Goal: Task Accomplishment & Management: Manage account settings

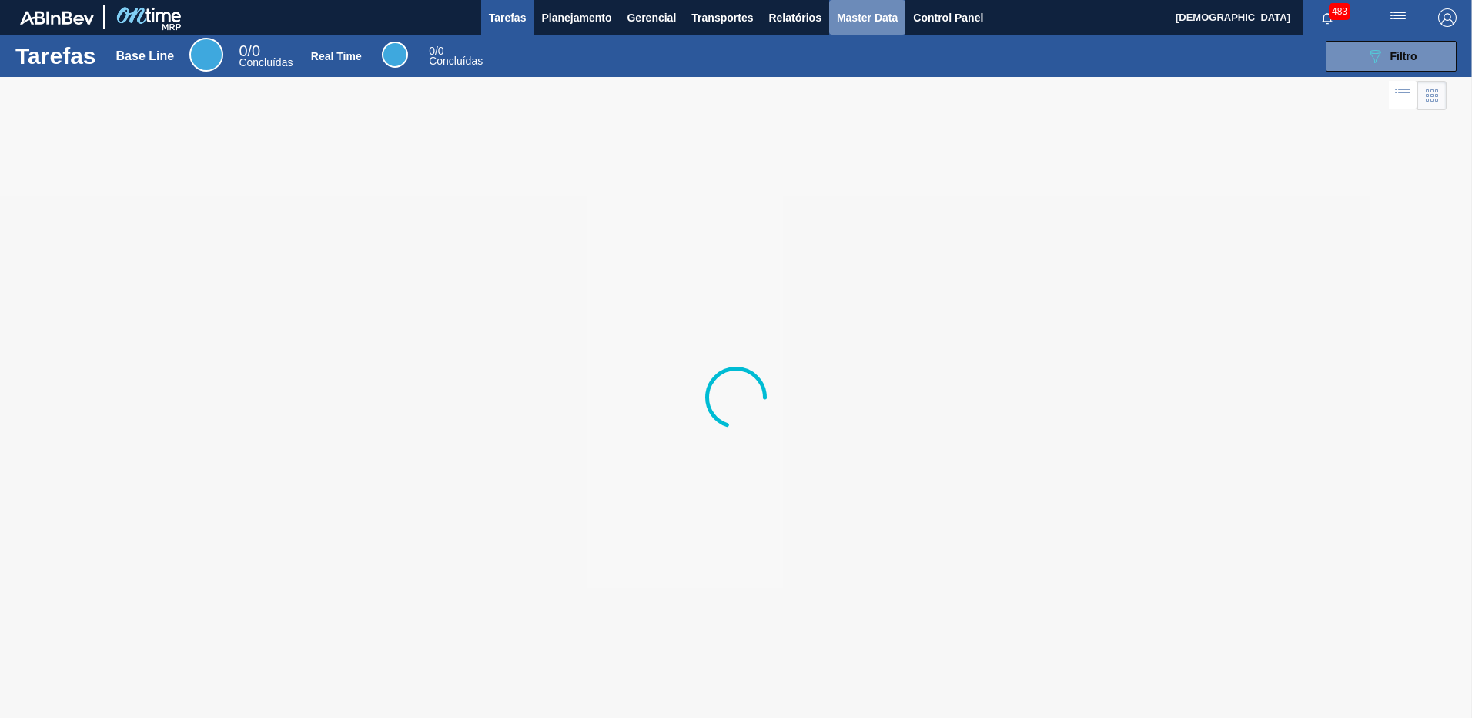
click at [874, 22] on span "Master Data" at bounding box center [867, 17] width 61 height 18
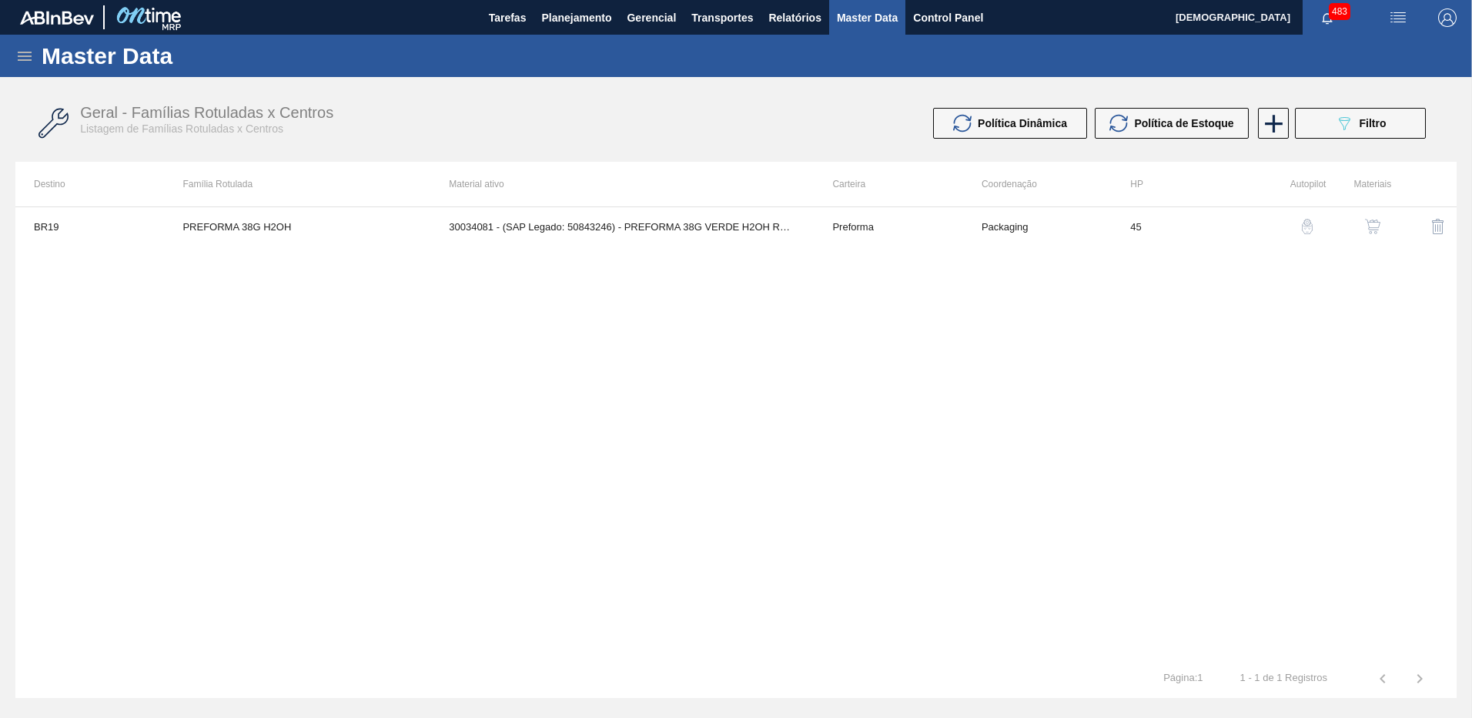
click at [21, 60] on icon at bounding box center [25, 56] width 14 height 9
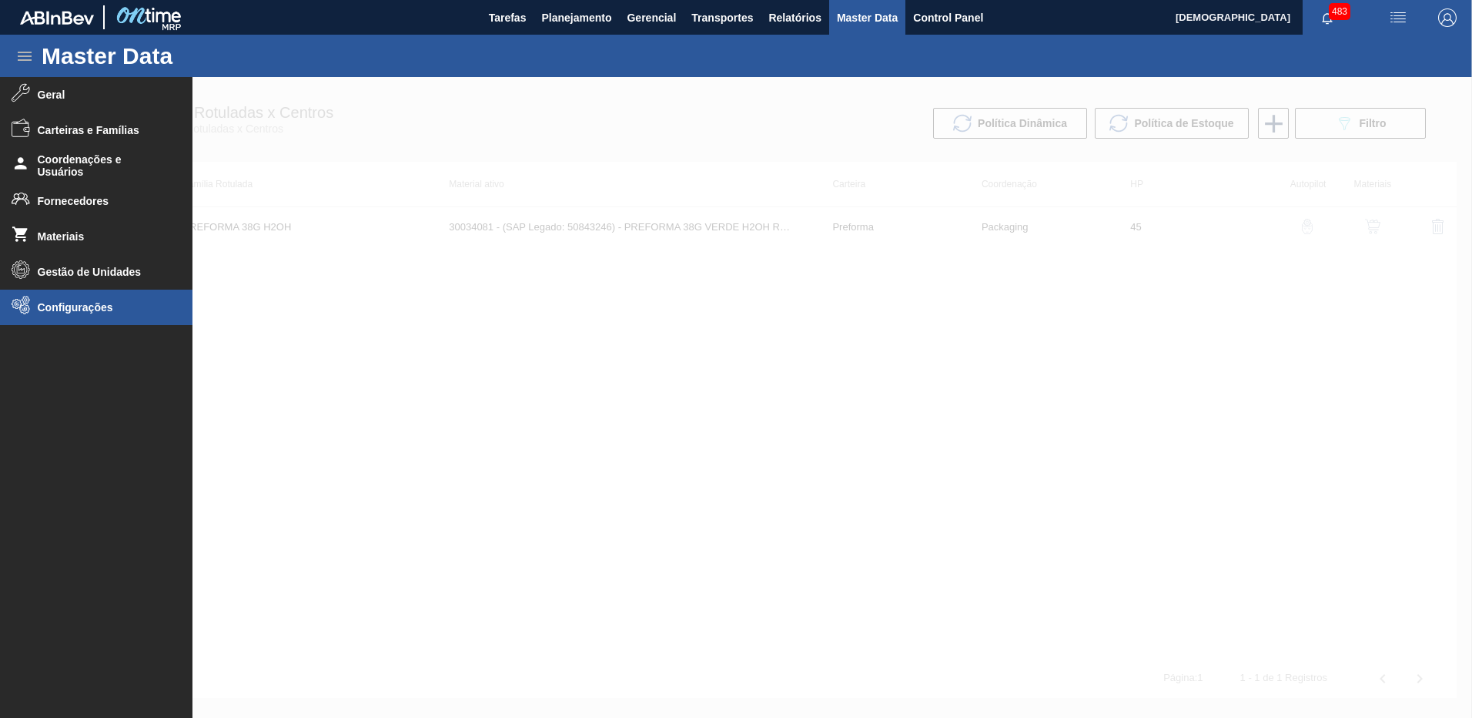
click at [90, 306] on span "Configurações" at bounding box center [101, 307] width 127 height 12
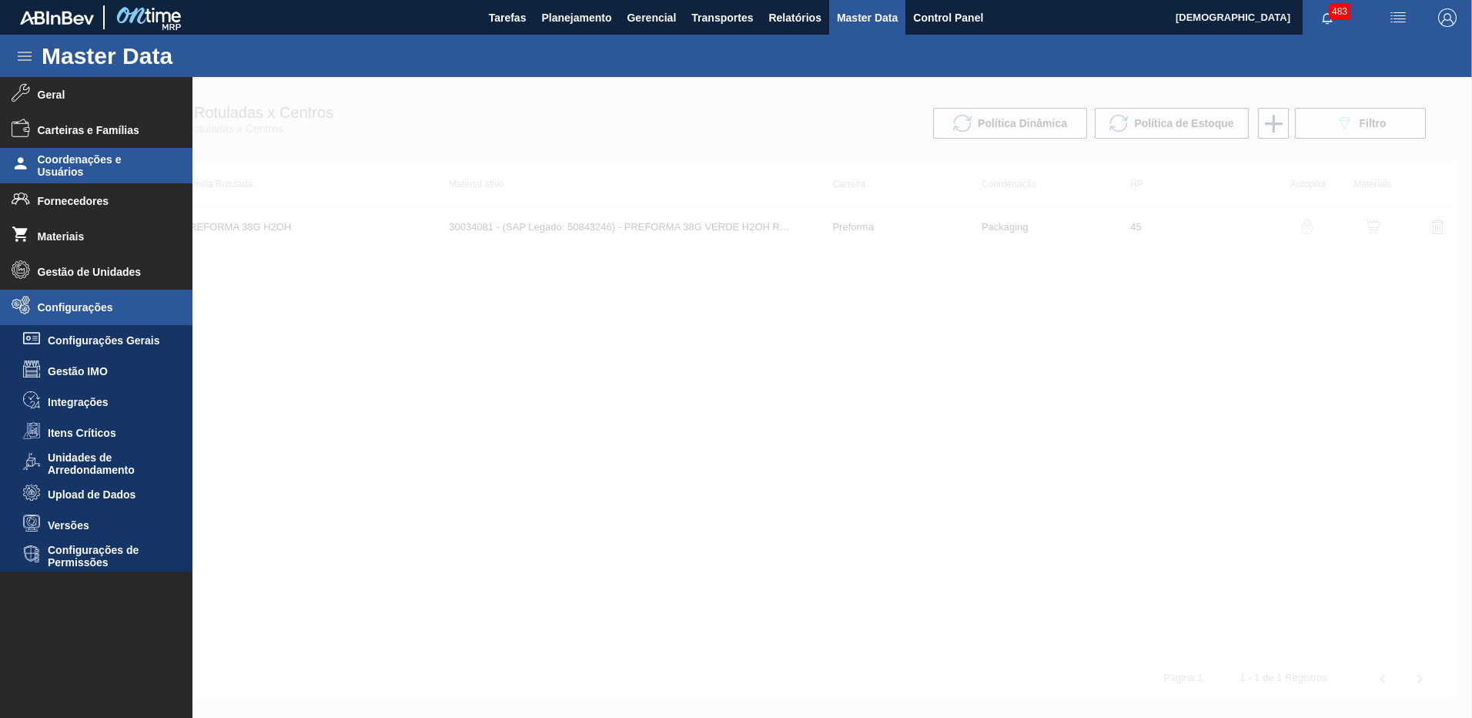
click at [81, 169] on span "Coordenações e Usuários" at bounding box center [101, 165] width 127 height 25
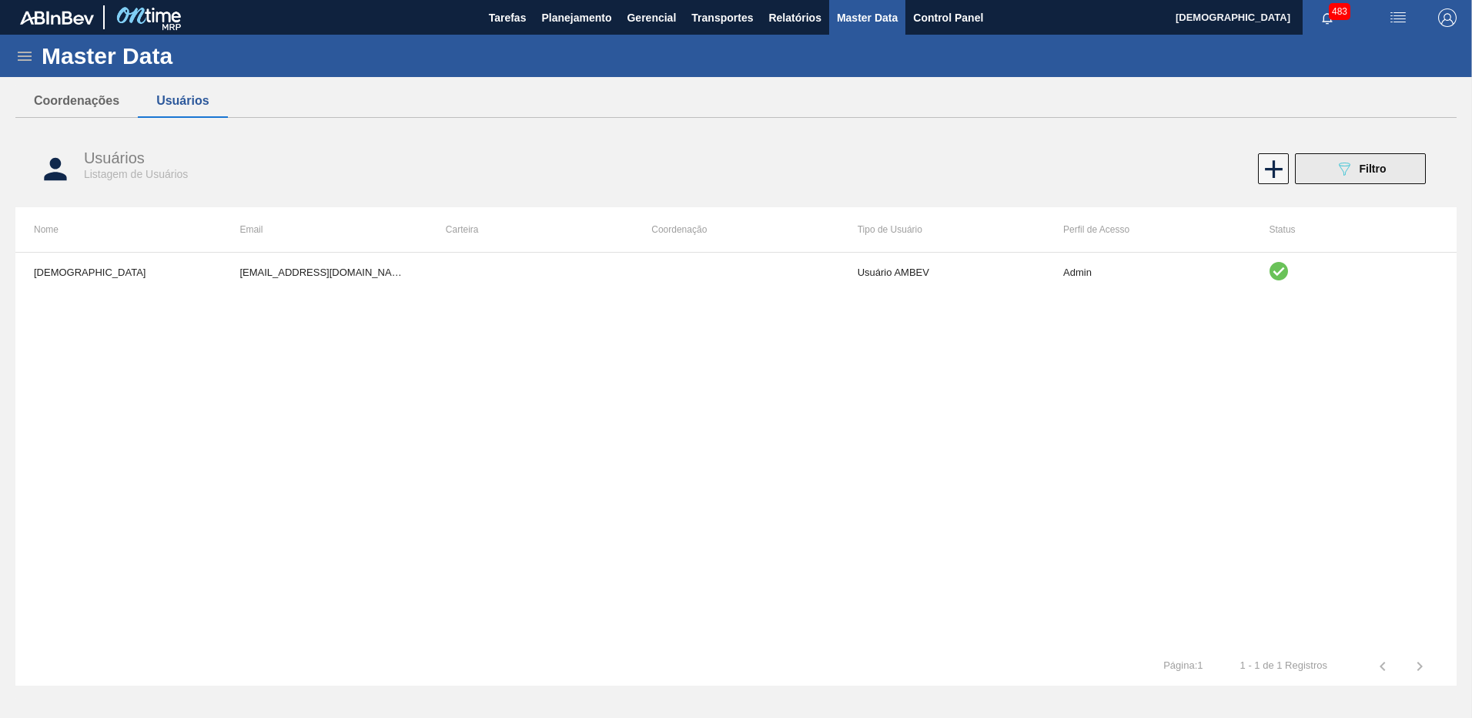
click at [1364, 182] on button "089F7B8B-B2A5-4AFE-B5C0-19BA573D28AC Filtro" at bounding box center [1360, 168] width 131 height 31
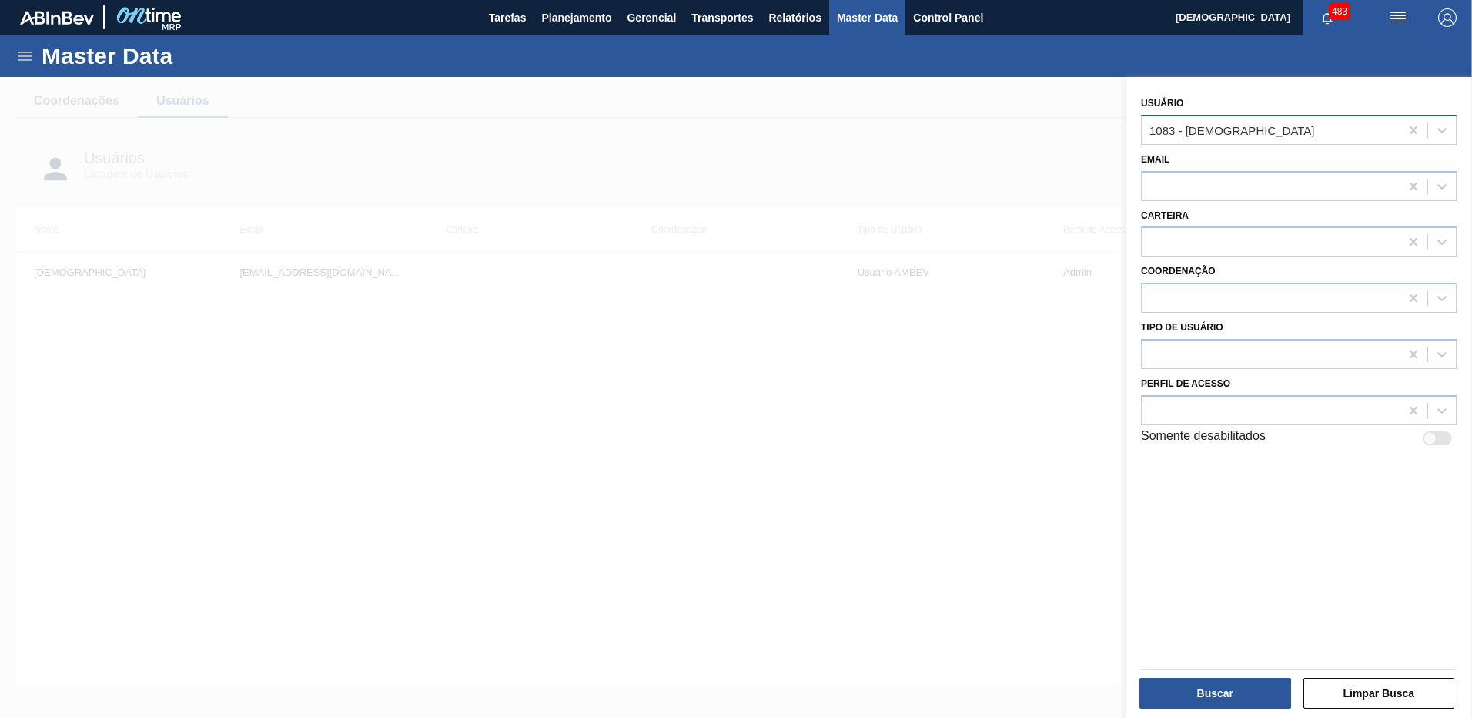
click at [1208, 136] on div "1083 - [DEMOGRAPHIC_DATA]" at bounding box center [1233, 129] width 166 height 13
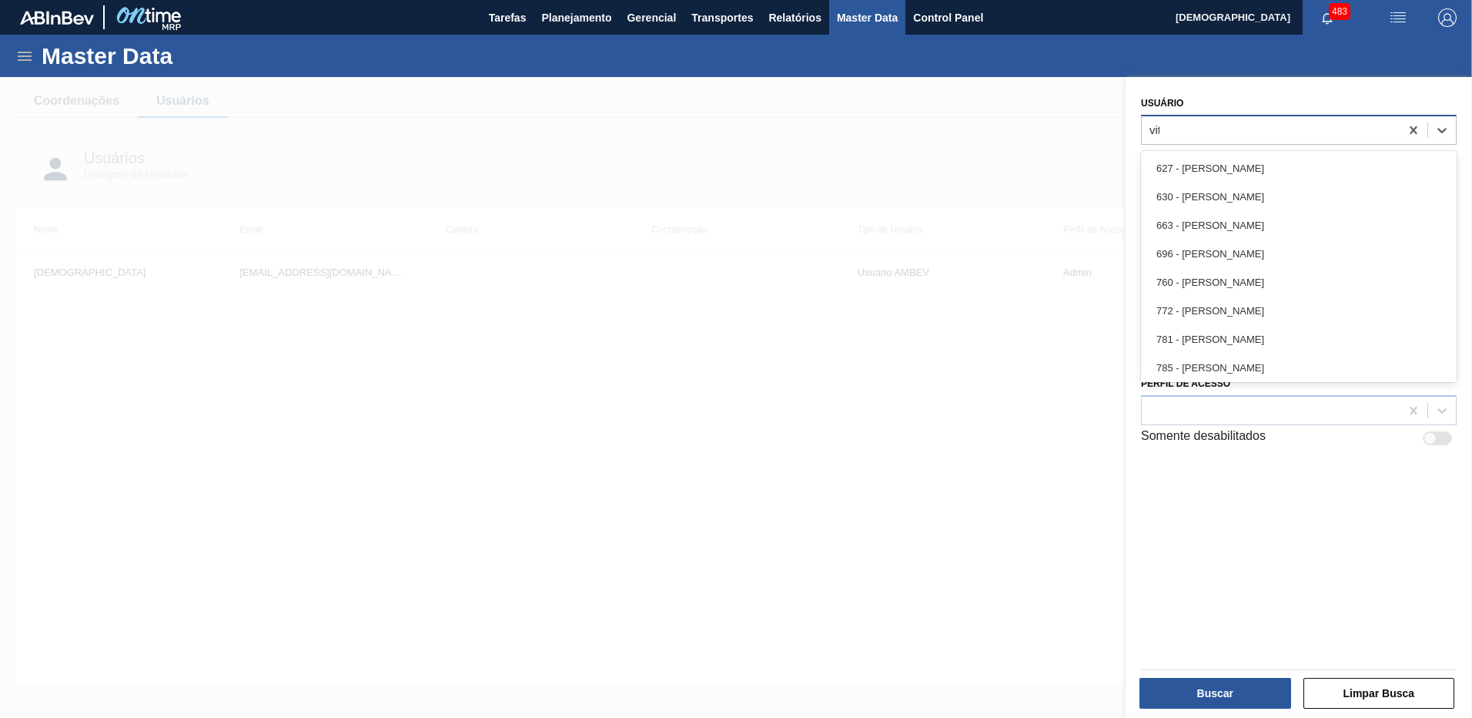
type input "vitor"
click at [1261, 192] on div "942 - [PERSON_NAME]" at bounding box center [1299, 197] width 316 height 28
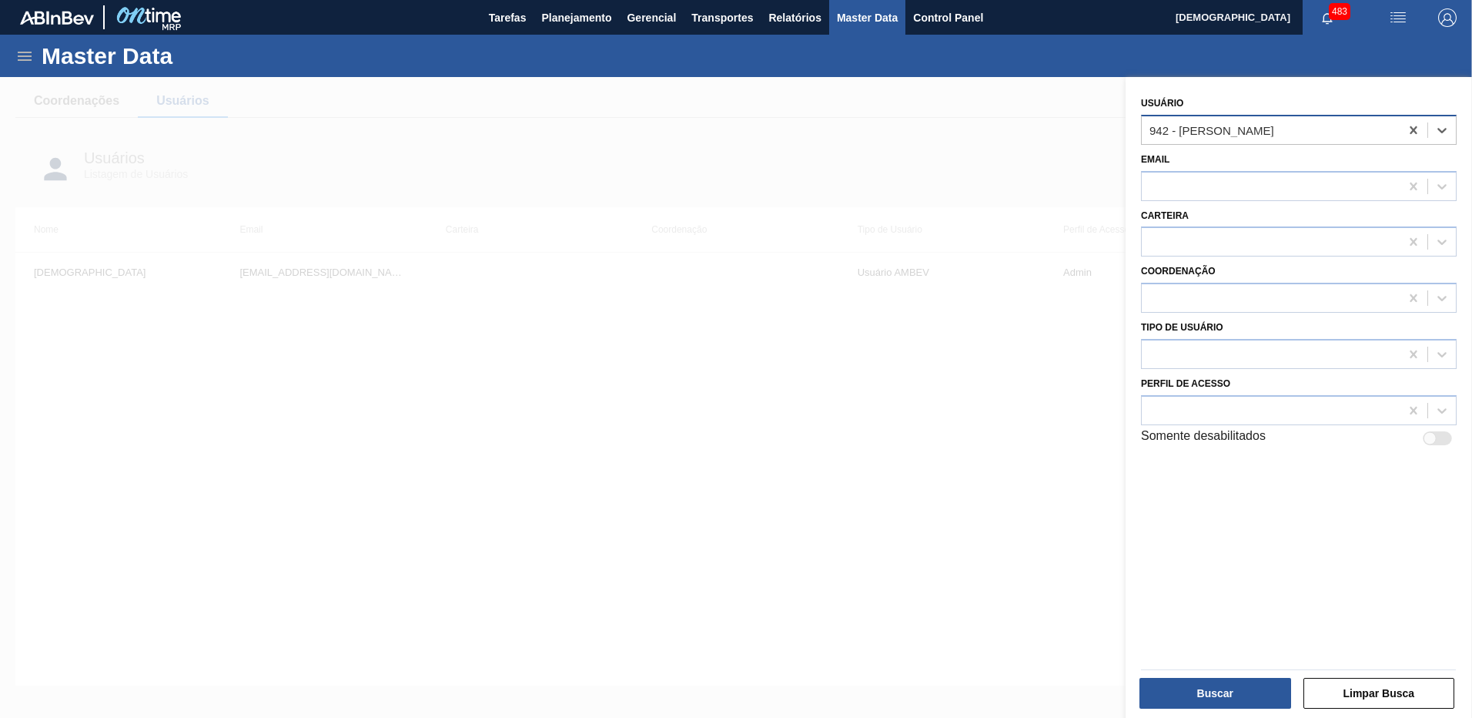
click at [1233, 695] on button "Buscar" at bounding box center [1216, 693] width 152 height 31
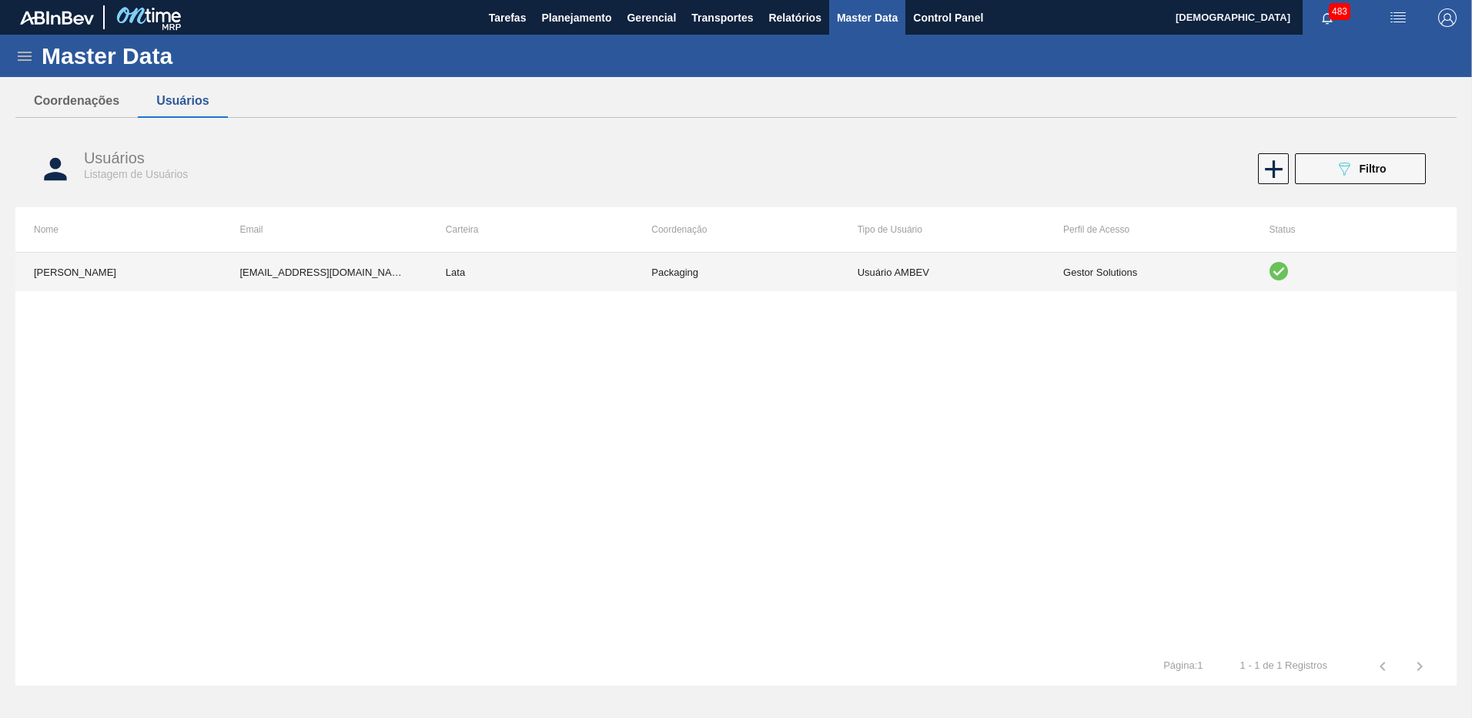
click at [702, 276] on td "Packaging" at bounding box center [736, 272] width 206 height 39
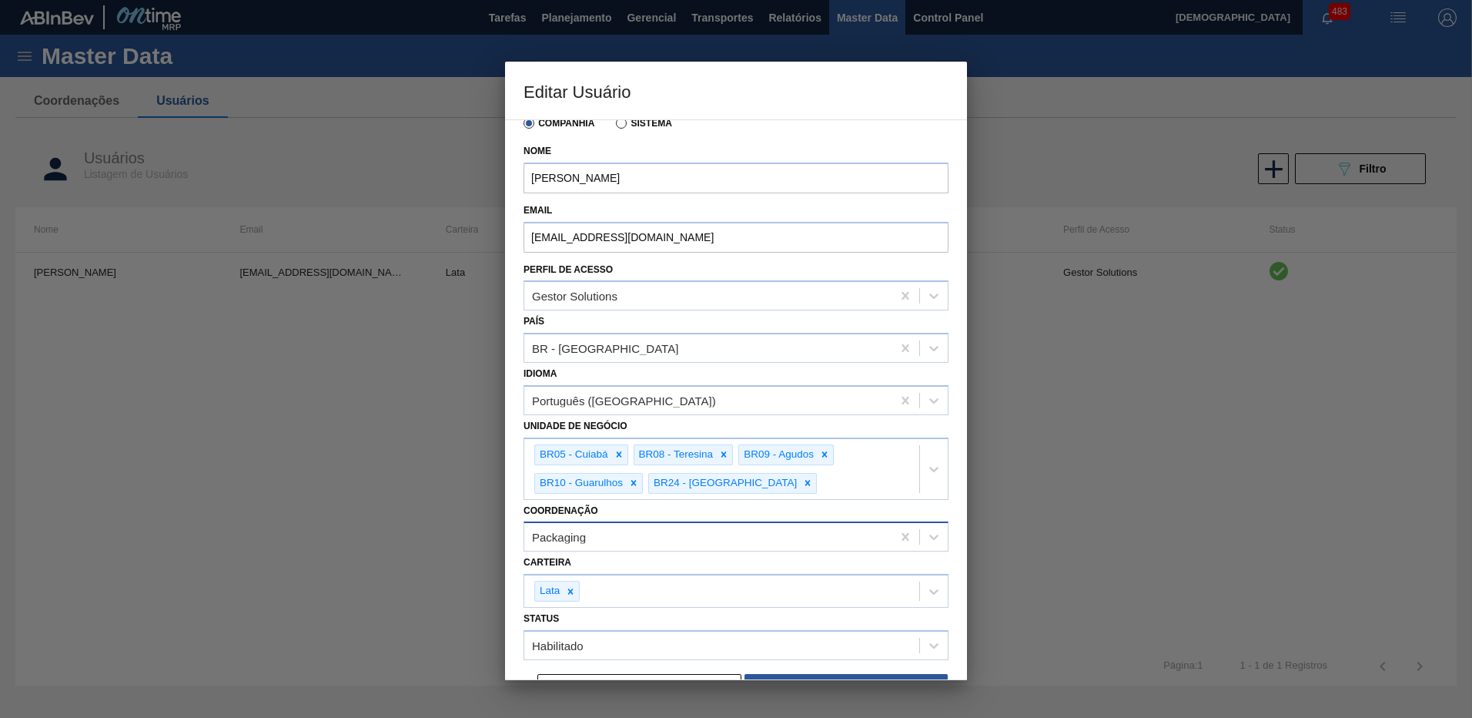
scroll to position [70, 0]
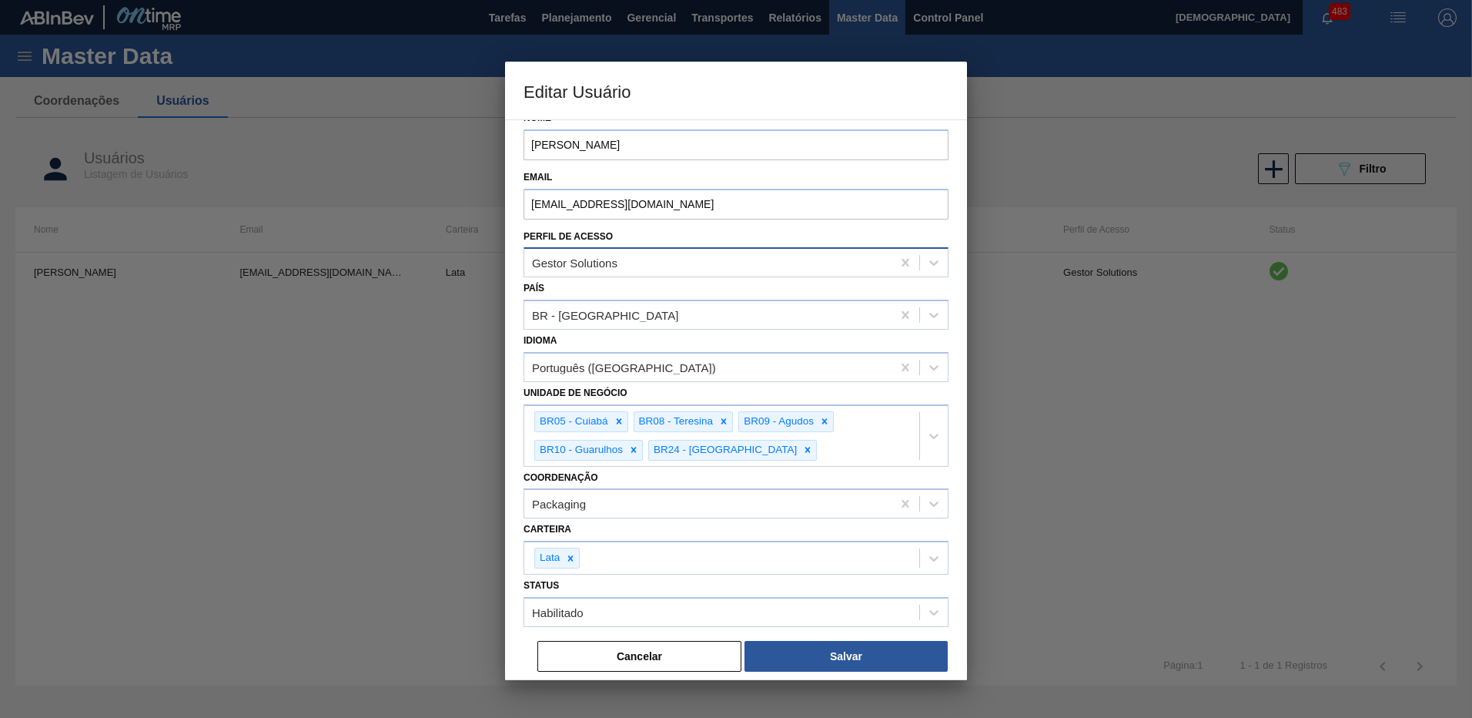
click at [589, 256] on div "Gestor Solutions" at bounding box center [574, 262] width 85 height 13
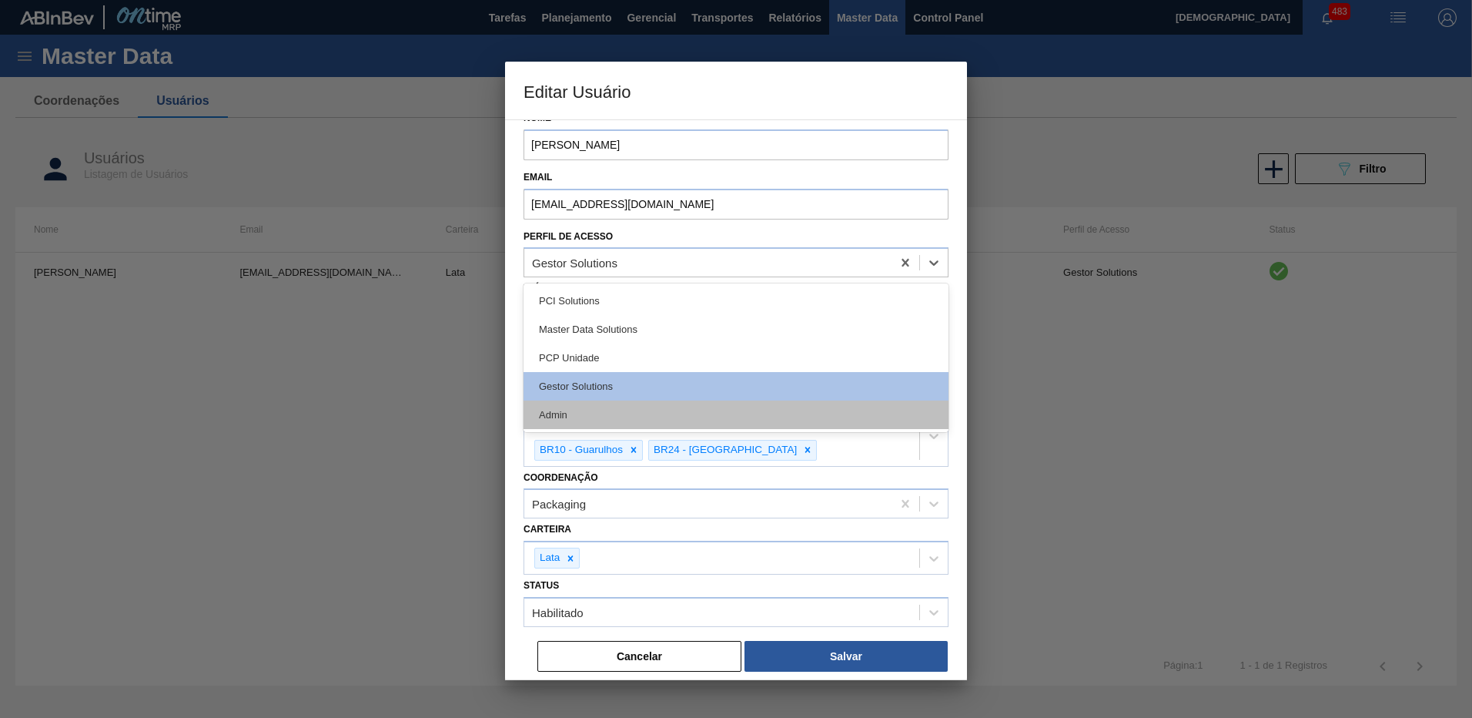
click at [617, 418] on div "Admin" at bounding box center [736, 414] width 425 height 28
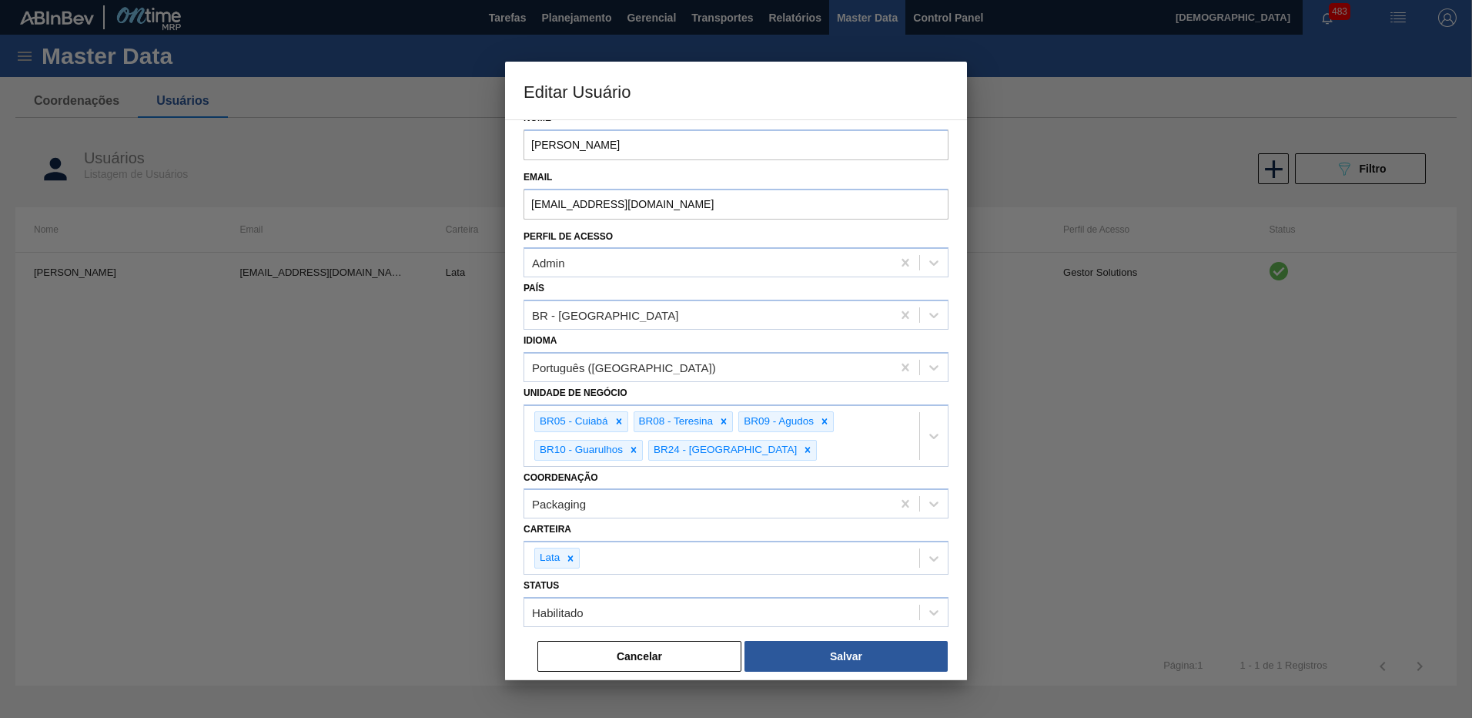
click at [829, 638] on div "Cancelar Salvar" at bounding box center [736, 644] width 425 height 34
click at [836, 648] on button "Salvar" at bounding box center [846, 656] width 203 height 31
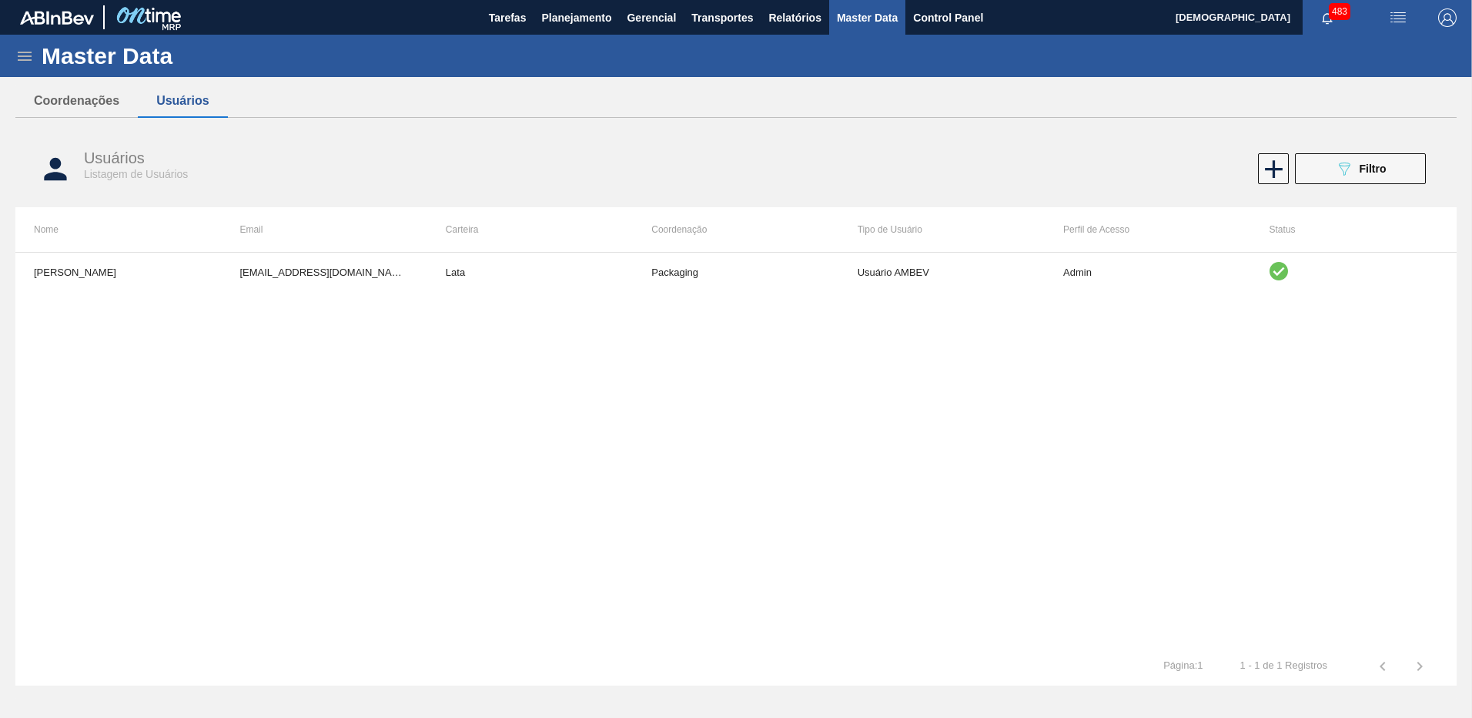
click at [620, 441] on div "[PERSON_NAME] [EMAIL_ADDRESS][DOMAIN_NAME] Lata Packaging Usuário AMBEV Admin" at bounding box center [736, 449] width 1442 height 395
